Goal: Task Accomplishment & Management: Use online tool/utility

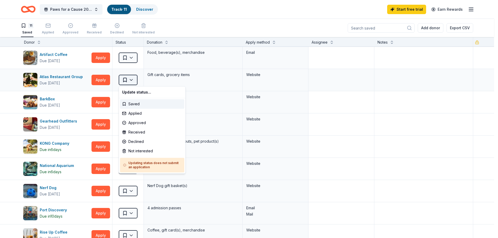
click at [132, 80] on html "Paws for a Cause 20th Anniversary Charity Night & Silent Auction Track · 11 Dis…" at bounding box center [249, 119] width 498 height 238
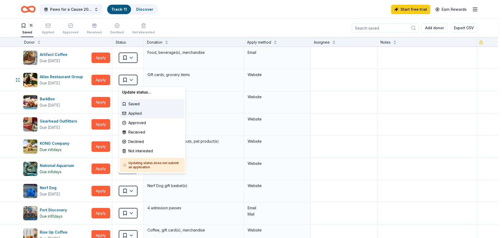
click at [143, 114] on div "Applied" at bounding box center [152, 113] width 64 height 9
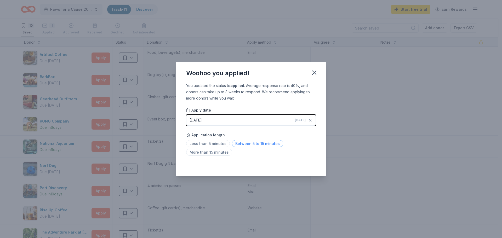
click at [242, 143] on span "Between 5 to 15 minutes" at bounding box center [257, 143] width 51 height 7
click at [314, 74] on icon "button" at bounding box center [313, 72] width 7 height 7
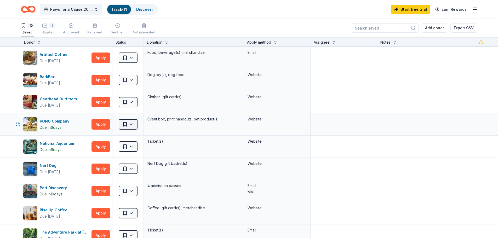
click at [132, 126] on html "Paws for a Cause 20th Anniversary Charity Night & Silent Auction Track · 11 Dis…" at bounding box center [249, 119] width 498 height 238
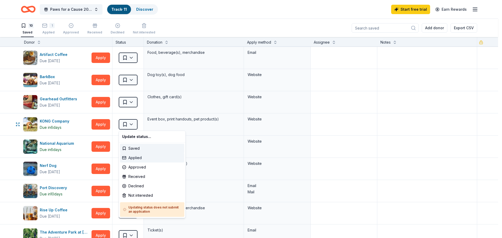
click at [136, 155] on div "Applied" at bounding box center [152, 157] width 64 height 9
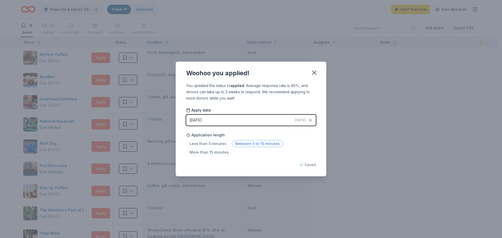
click at [243, 144] on span "Between 5 to 15 minutes" at bounding box center [257, 143] width 51 height 7
click at [314, 73] on icon "button" at bounding box center [313, 72] width 7 height 7
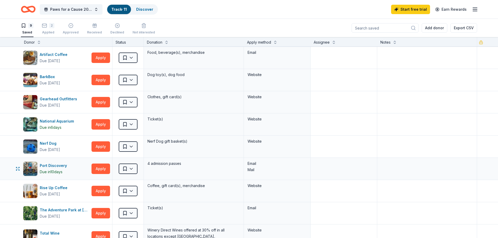
scroll to position [26, 0]
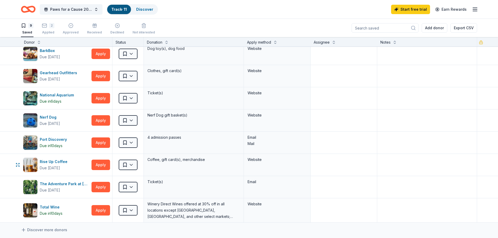
click at [134, 166] on html "Paws for a Cause 20th Anniversary Charity Night & Silent Auction Track · 11 Dis…" at bounding box center [249, 119] width 498 height 238
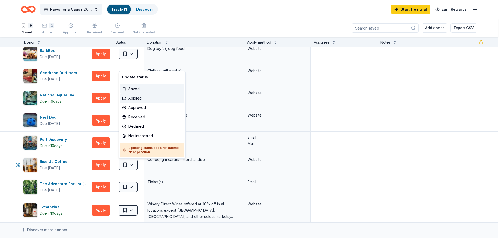
click at [136, 97] on div "Applied" at bounding box center [152, 98] width 64 height 9
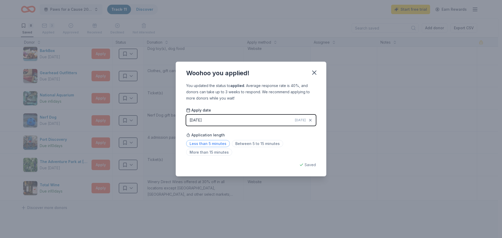
click at [223, 142] on span "Less than 5 minutes" at bounding box center [208, 143] width 44 height 7
click at [314, 74] on icon "button" at bounding box center [313, 72] width 7 height 7
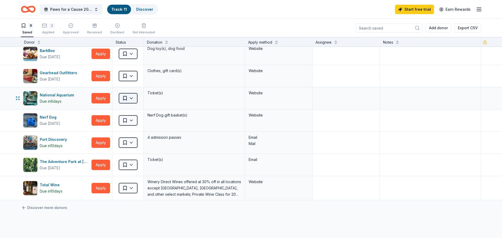
click at [122, 98] on html "Paws for a Cause 20th Anniversary Charity Night & Silent Auction Track · 11 Dis…" at bounding box center [251, 119] width 502 height 238
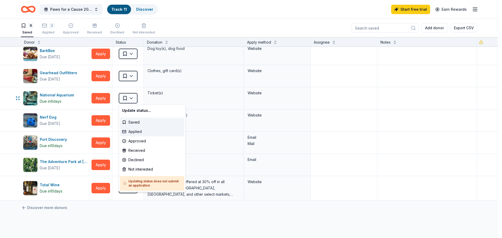
click at [133, 130] on div "Applied" at bounding box center [152, 131] width 64 height 9
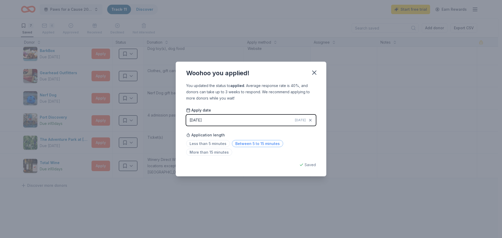
click at [251, 143] on span "Between 5 to 15 minutes" at bounding box center [257, 143] width 51 height 7
click at [313, 71] on icon "button" at bounding box center [314, 73] width 4 height 4
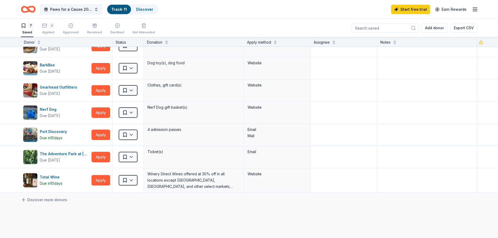
scroll to position [0, 0]
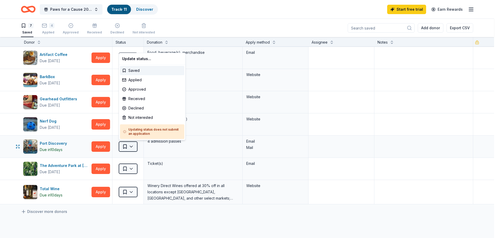
click at [123, 148] on html "Paws for a Cause 20th Anniversary Charity Night & Silent Auction Track · 11 Dis…" at bounding box center [249, 119] width 498 height 238
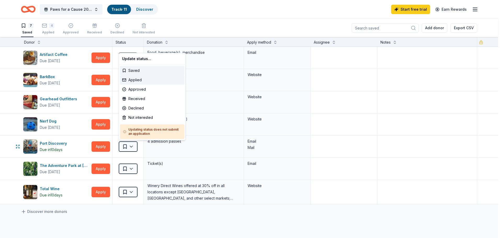
click at [142, 79] on div "Applied" at bounding box center [152, 79] width 64 height 9
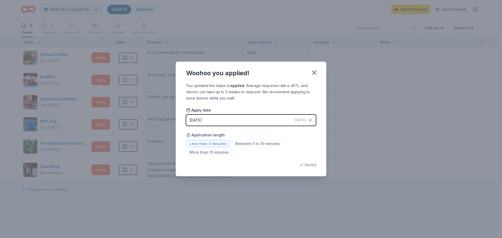
click at [220, 141] on span "Less than 5 minutes" at bounding box center [208, 143] width 44 height 7
click at [315, 77] on button "button" at bounding box center [313, 72] width 11 height 11
